Goal: Register for event/course

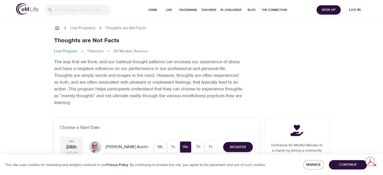
click at [351, 10] on span "Log in" at bounding box center [355, 10] width 20 height 6
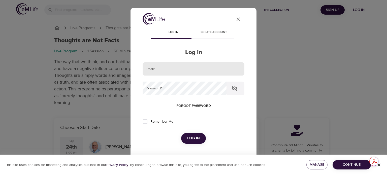
click at [163, 69] on input "email" at bounding box center [194, 69] width 102 height 14
click at [237, 20] on icon "close" at bounding box center [239, 19] width 4 height 4
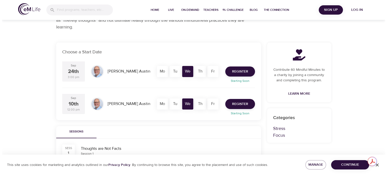
scroll to position [101, 0]
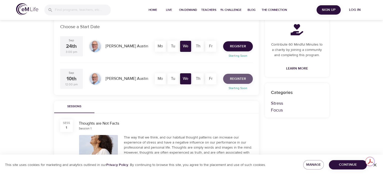
click at [237, 78] on span "Register" at bounding box center [238, 79] width 16 height 6
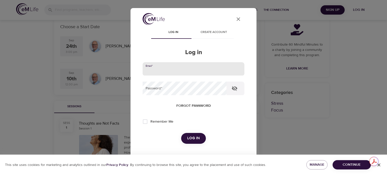
click at [168, 69] on input "email" at bounding box center [194, 69] width 102 height 14
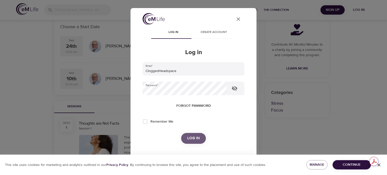
click at [188, 138] on span "Log in" at bounding box center [193, 138] width 13 height 7
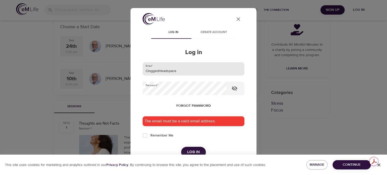
click at [180, 68] on input "CloggedHeadspace" at bounding box center [194, 69] width 102 height 14
drag, startPoint x: 180, startPoint y: 69, endPoint x: 137, endPoint y: 71, distance: 43.6
click at [137, 71] on div "User Profile Log in Create account Log in Email   * CloggedHeadspace Password  …" at bounding box center [194, 128] width 114 height 231
type input "[EMAIL_ADDRESS][DOMAIN_NAME]"
click at [194, 151] on span "Log in" at bounding box center [193, 152] width 13 height 7
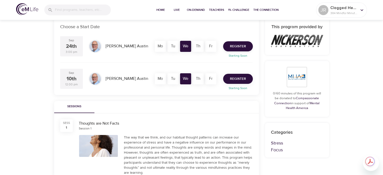
click at [237, 81] on span "Register" at bounding box center [238, 79] width 16 height 6
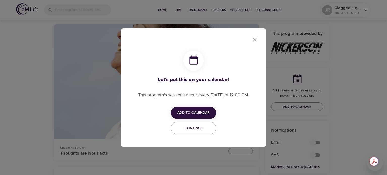
checkbox input "true"
click at [197, 111] on span "Add to Calendar" at bounding box center [193, 113] width 32 height 6
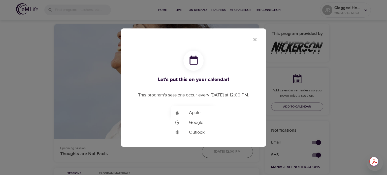
click at [192, 132] on span "Outlook" at bounding box center [197, 132] width 16 height 7
click at [255, 40] on div at bounding box center [193, 87] width 387 height 175
